Goal: Task Accomplishment & Management: Use online tool/utility

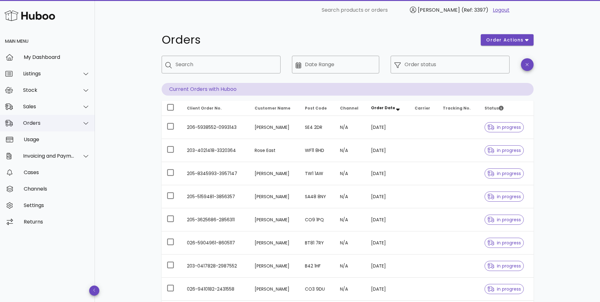
click at [35, 122] on div "Orders" at bounding box center [49, 123] width 52 height 6
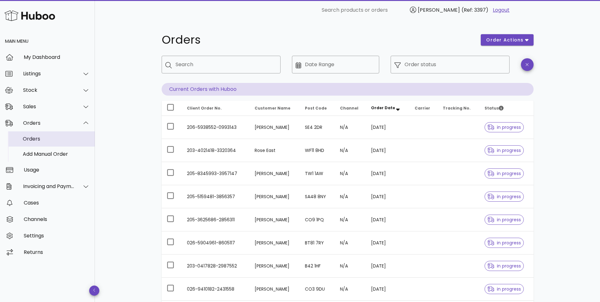
drag, startPoint x: 37, startPoint y: 138, endPoint x: 43, endPoint y: 145, distance: 9.6
click at [37, 138] on div "Orders" at bounding box center [56, 139] width 67 height 6
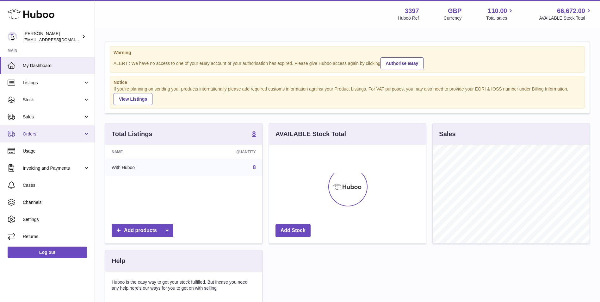
scroll to position [99, 157]
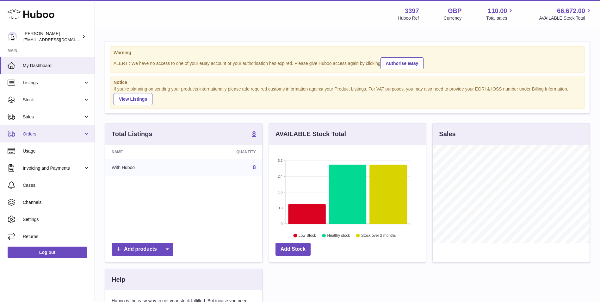
click at [41, 136] on span "Orders" at bounding box center [53, 134] width 60 height 6
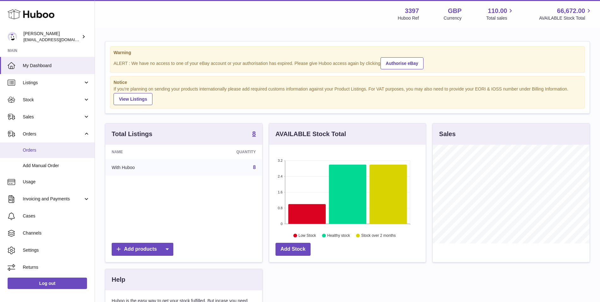
click at [38, 149] on span "Orders" at bounding box center [56, 150] width 67 height 6
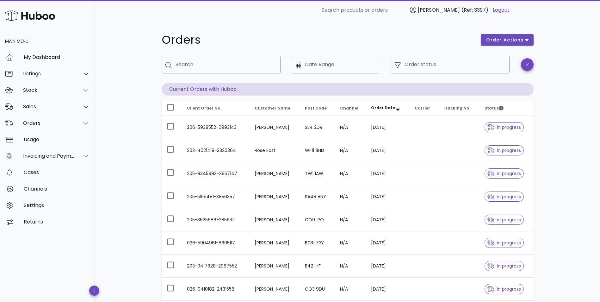
scroll to position [115, 0]
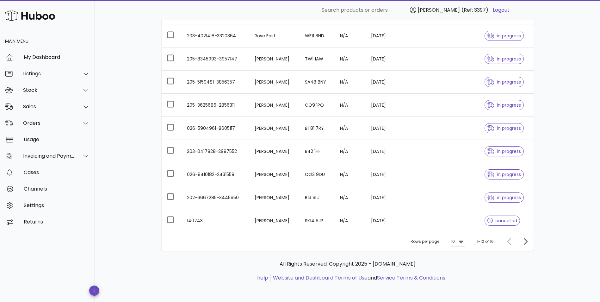
drag, startPoint x: 219, startPoint y: 196, endPoint x: 223, endPoint y: 200, distance: 5.4
click at [219, 196] on td "202-6667285-3445950" at bounding box center [216, 197] width 68 height 23
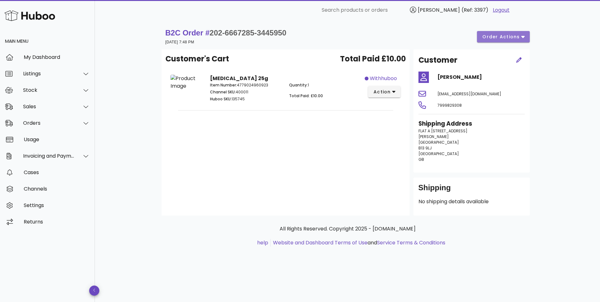
click at [511, 37] on span "order actions" at bounding box center [501, 37] width 38 height 7
click at [514, 56] on div "Cancel" at bounding box center [517, 58] width 20 height 6
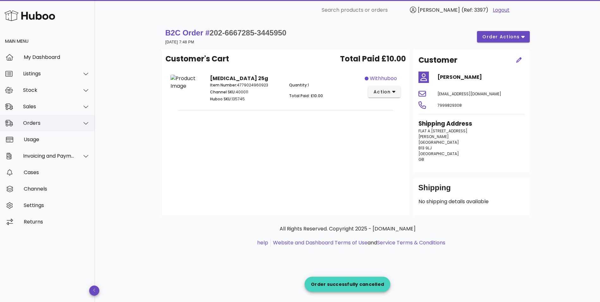
click at [44, 124] on div "Orders" at bounding box center [49, 123] width 52 height 6
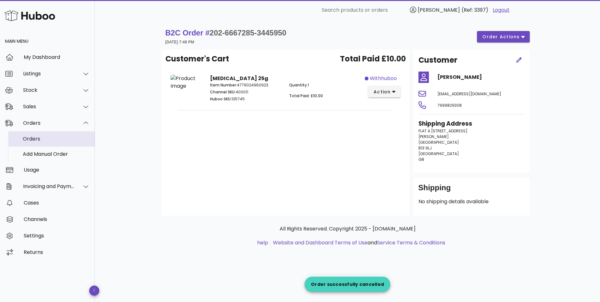
drag, startPoint x: 43, startPoint y: 139, endPoint x: 73, endPoint y: 143, distance: 30.0
click at [43, 139] on div "Orders" at bounding box center [56, 139] width 67 height 6
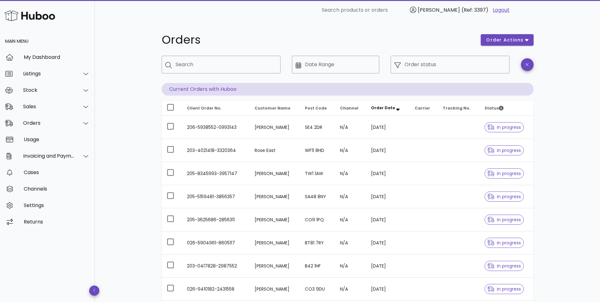
click at [127, 84] on div "Orders order actions ​ Search ​ Date Range ​ Order status Current Orders with H…" at bounding box center [347, 218] width 505 height 396
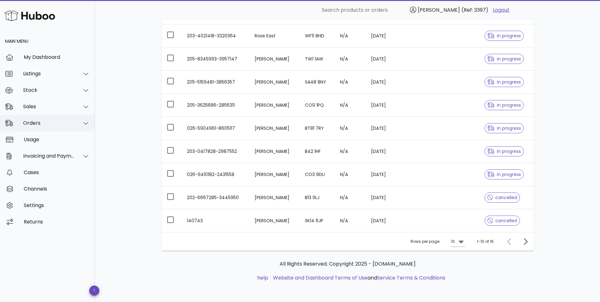
click at [39, 125] on div "Orders" at bounding box center [49, 123] width 52 height 6
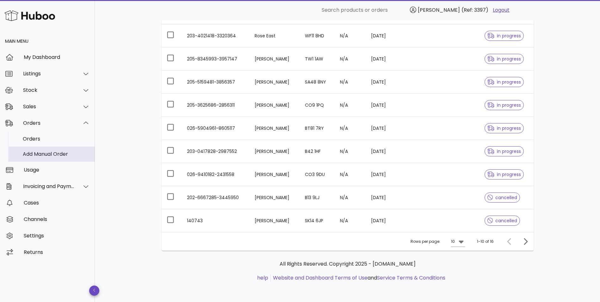
click at [35, 154] on div "Add Manual Order" at bounding box center [56, 154] width 67 height 6
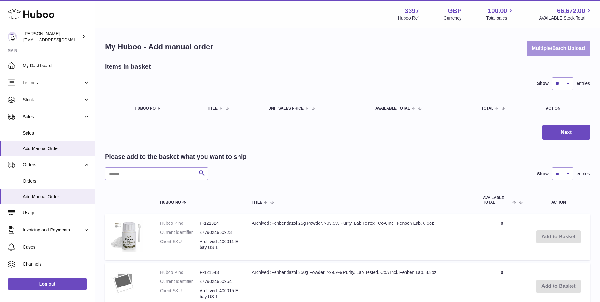
click at [555, 47] on button "Multiple/Batch Upload" at bounding box center [558, 48] width 63 height 15
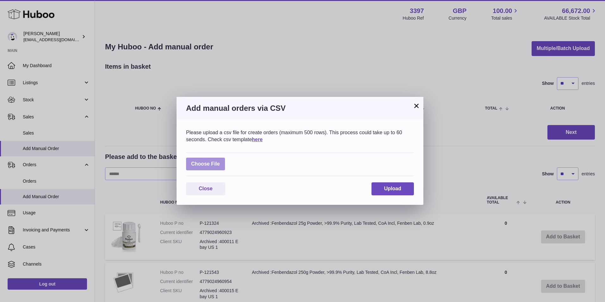
click at [201, 164] on label at bounding box center [205, 164] width 39 height 13
click at [220, 161] on input "file" at bounding box center [220, 161] width 0 height 0
type input "**********"
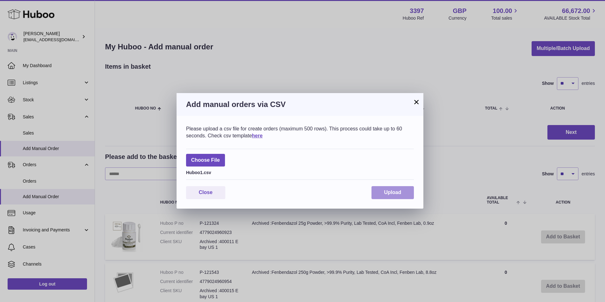
click at [399, 193] on span "Upload" at bounding box center [392, 192] width 17 height 5
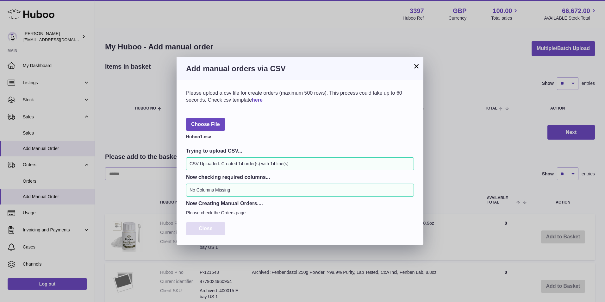
click at [206, 229] on span "Close" at bounding box center [206, 228] width 14 height 5
